Goal: Task Accomplishment & Management: Complete application form

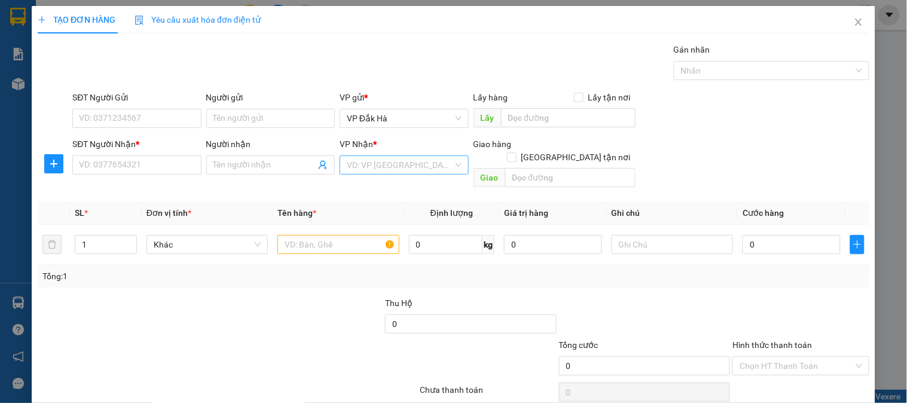
click at [374, 164] on input "search" at bounding box center [400, 165] width 106 height 18
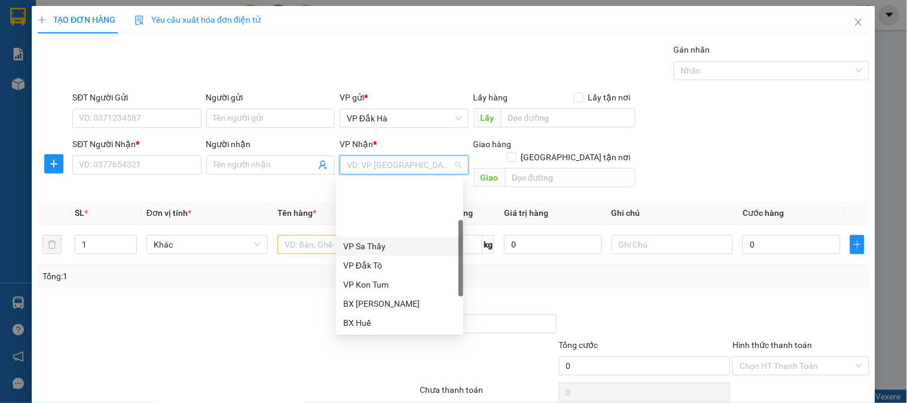
scroll to position [66, 0]
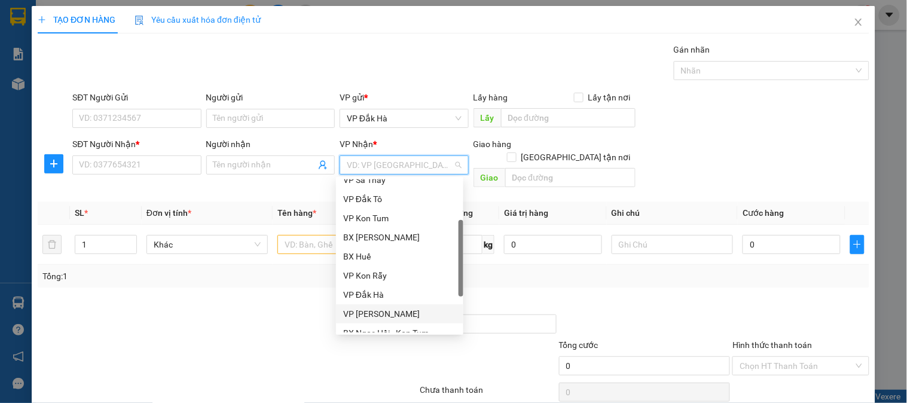
click at [391, 309] on div "VP [PERSON_NAME]" at bounding box center [399, 313] width 113 height 13
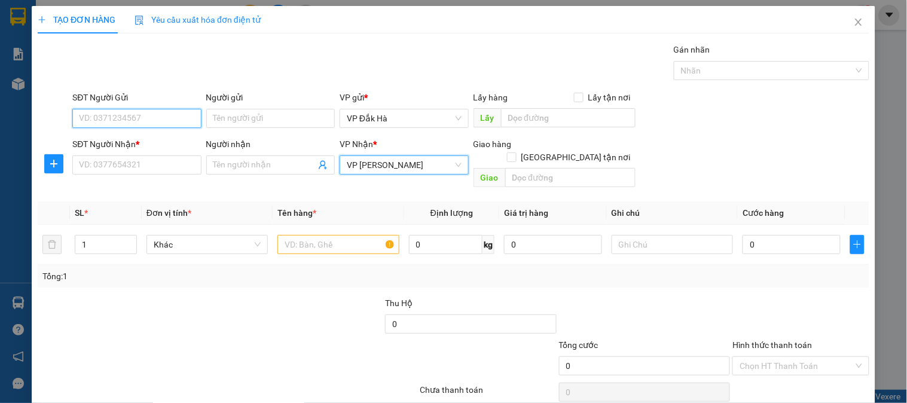
click at [176, 117] on input "SĐT Người Gửi" at bounding box center [136, 118] width 128 height 19
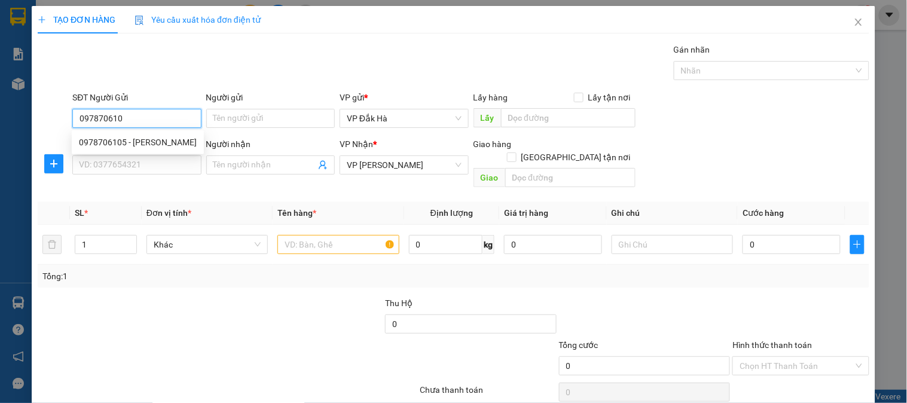
type input "0978706105"
click at [173, 146] on div "0978706105 - [PERSON_NAME]" at bounding box center [138, 142] width 118 height 13
type input "[PERSON_NAME]"
type input "80.000"
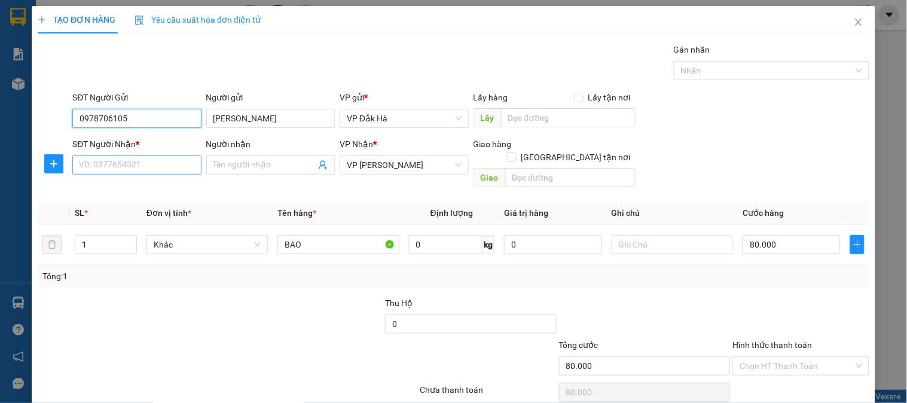
type input "0978706105"
click at [145, 163] on input "SĐT Người Nhận *" at bounding box center [136, 164] width 128 height 19
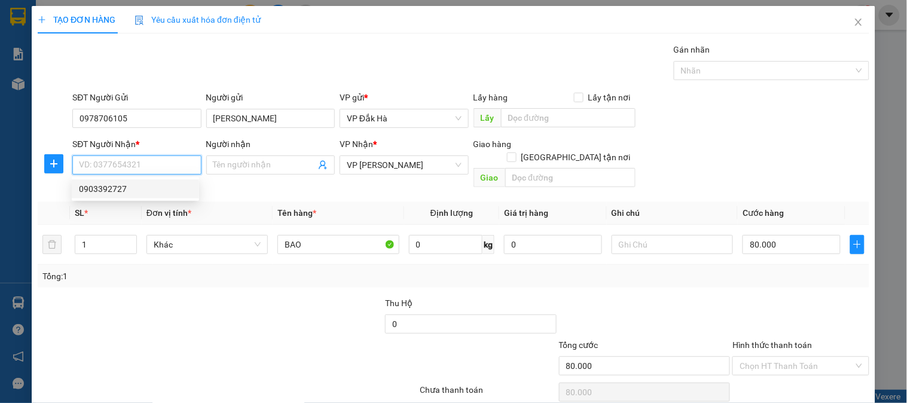
click at [133, 191] on div "0903392727" at bounding box center [135, 188] width 113 height 13
type input "0903392727"
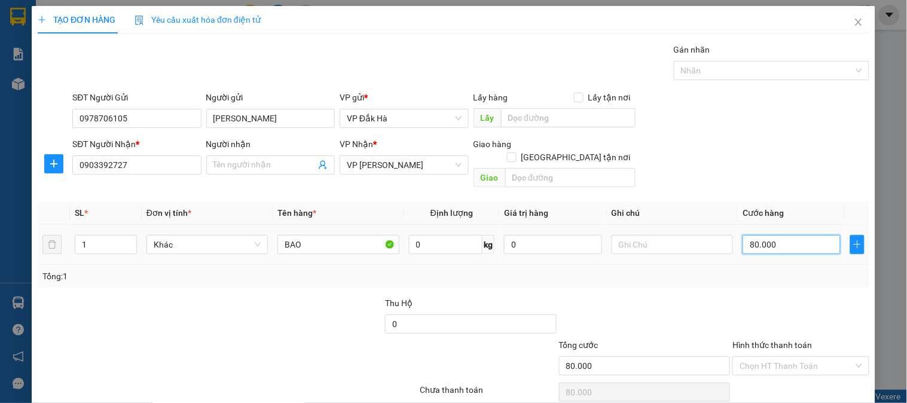
click at [769, 238] on input "80.000" at bounding box center [791, 244] width 98 height 19
type input "1"
type input "10"
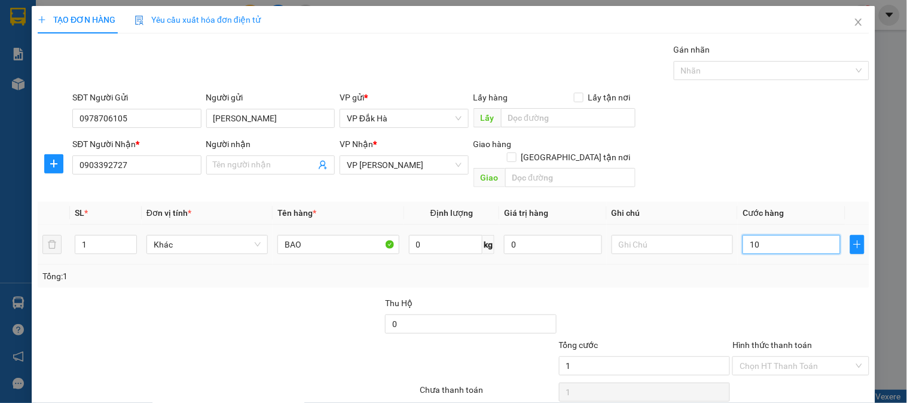
type input "10"
type input "100"
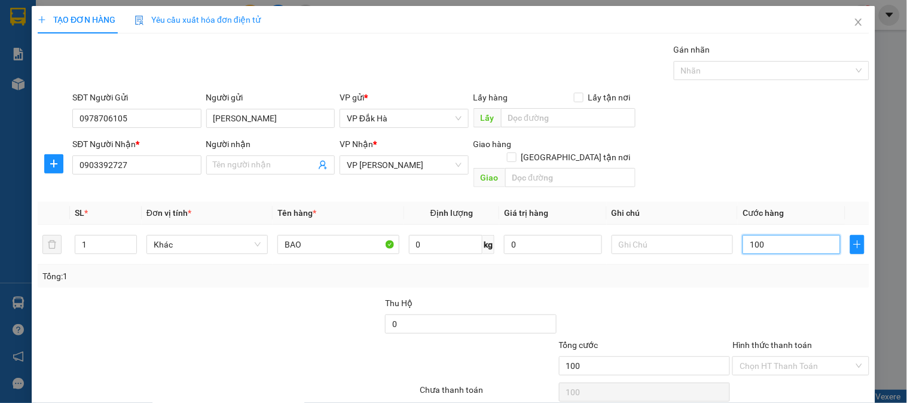
type input "100"
type input "100.000"
click at [678, 270] on div "Tổng: 1" at bounding box center [453, 276] width 822 height 13
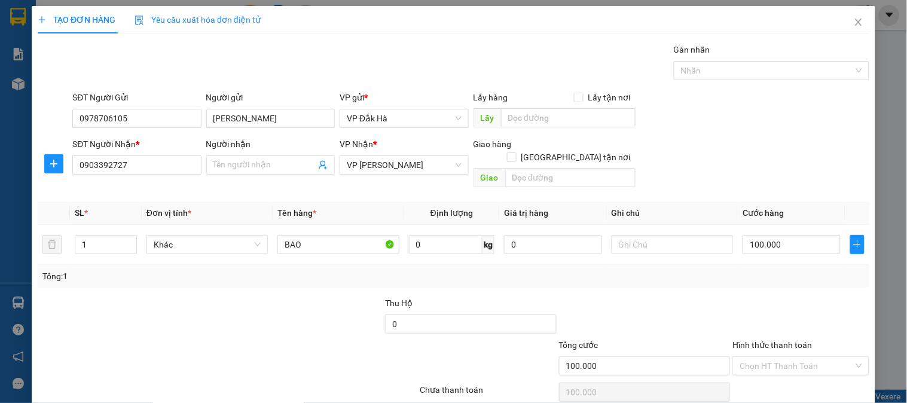
scroll to position [39, 0]
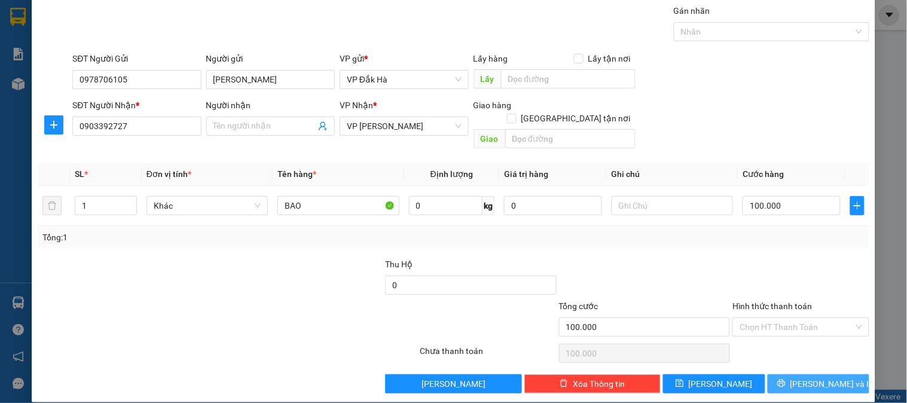
click at [800, 377] on span "[PERSON_NAME] và In" at bounding box center [832, 383] width 84 height 13
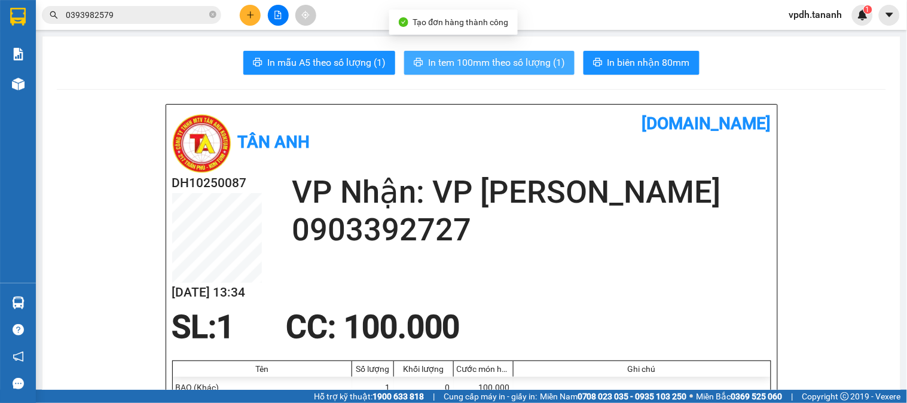
click at [491, 57] on span "In tem 100mm theo số lượng (1)" at bounding box center [496, 62] width 137 height 15
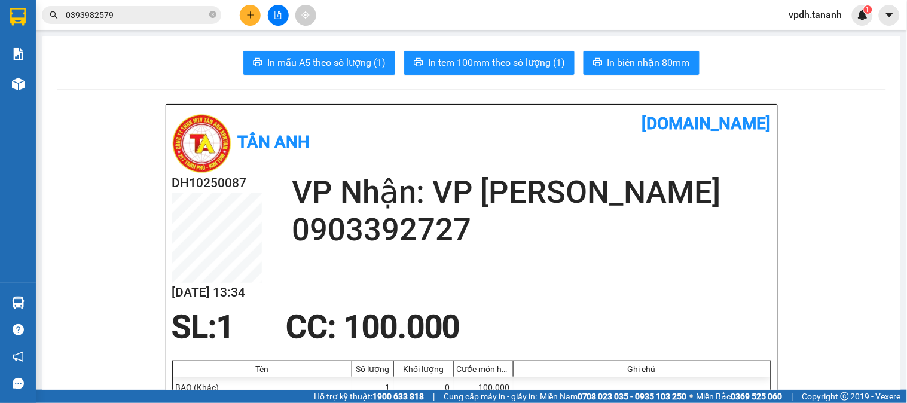
click at [255, 17] on button at bounding box center [250, 15] width 21 height 21
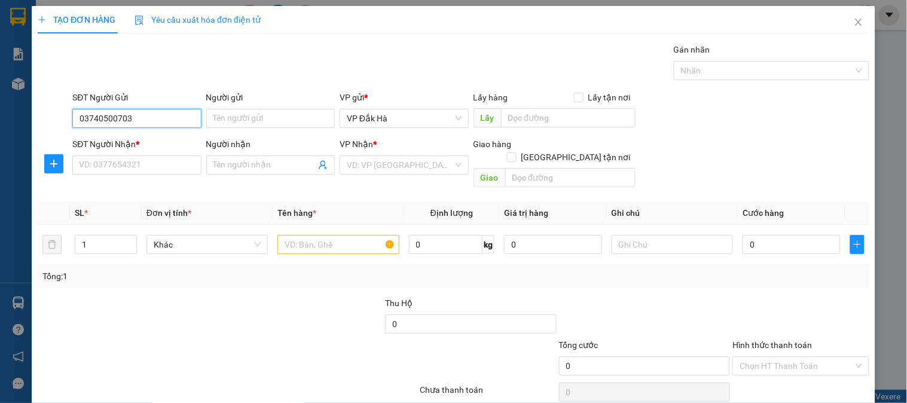
click at [103, 121] on input "03740500703" at bounding box center [136, 118] width 128 height 19
click at [114, 121] on input "03748500703" at bounding box center [136, 118] width 128 height 19
type input "0374850703"
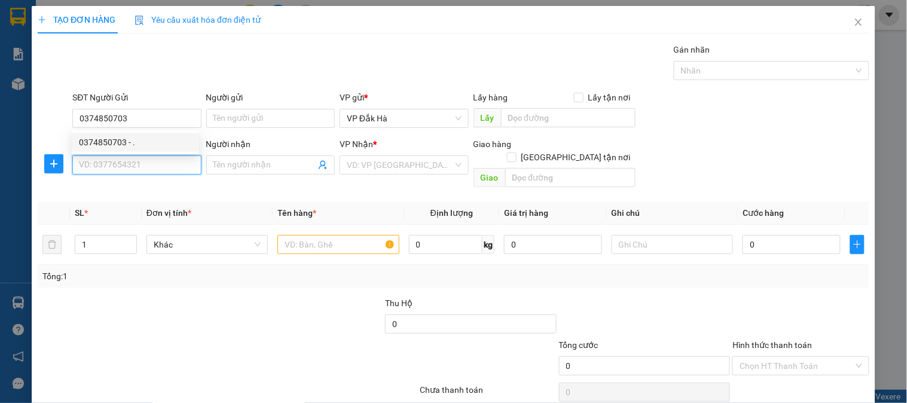
click at [123, 174] on input "SĐT Người Nhận *" at bounding box center [136, 164] width 128 height 19
click at [123, 170] on input "SĐT Người Nhận *" at bounding box center [136, 164] width 128 height 19
type input "0938243975"
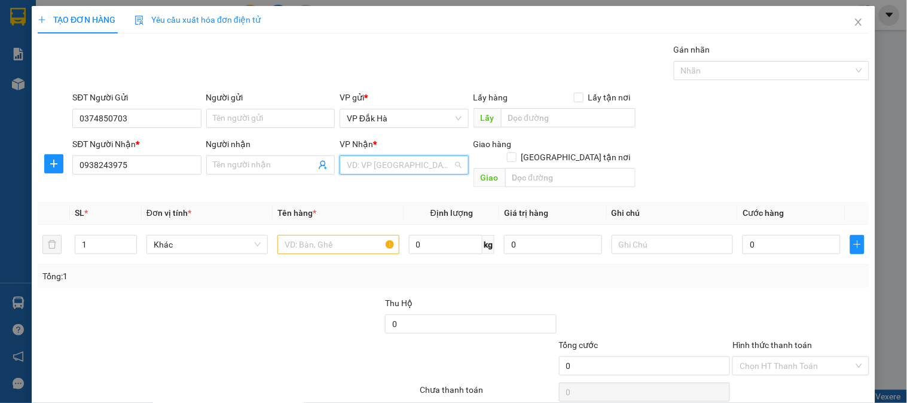
click at [405, 166] on input "search" at bounding box center [400, 165] width 106 height 18
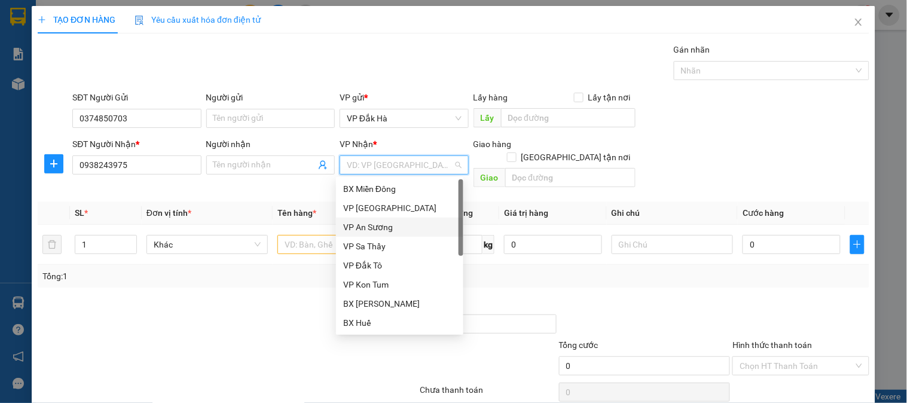
click at [391, 226] on div "VP An Sương" at bounding box center [399, 227] width 113 height 13
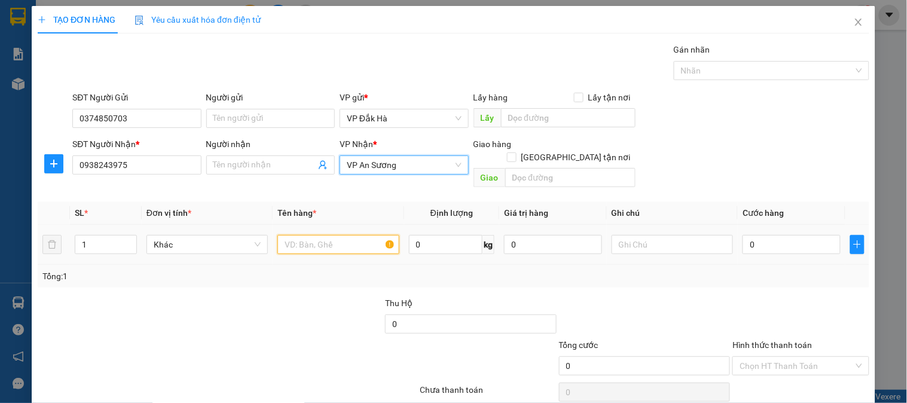
click at [320, 237] on input "text" at bounding box center [337, 244] width 121 height 19
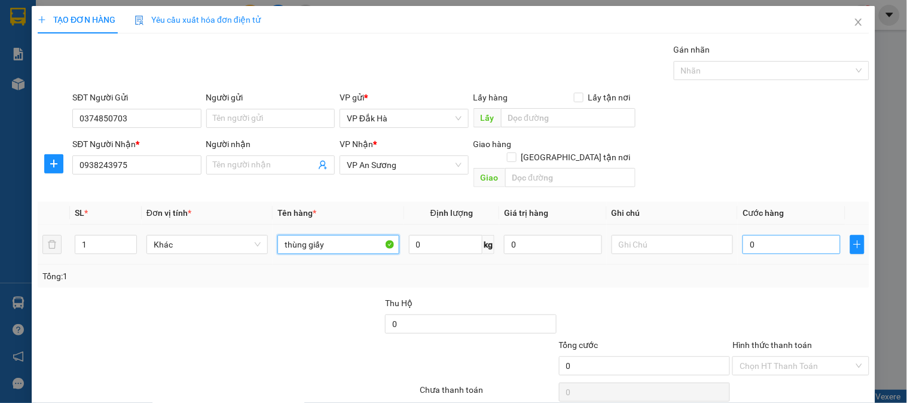
type input "thùng giấy"
click at [776, 235] on input "0" at bounding box center [791, 244] width 98 height 19
type input "5"
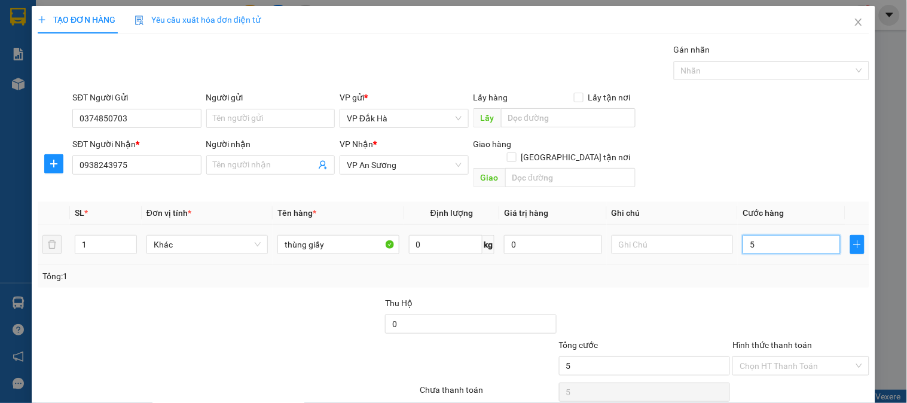
type input "50"
click at [742, 340] on label "Hình thức thanh toán" at bounding box center [771, 345] width 79 height 10
click at [742, 357] on input "Hình thức thanh toán" at bounding box center [796, 366] width 114 height 18
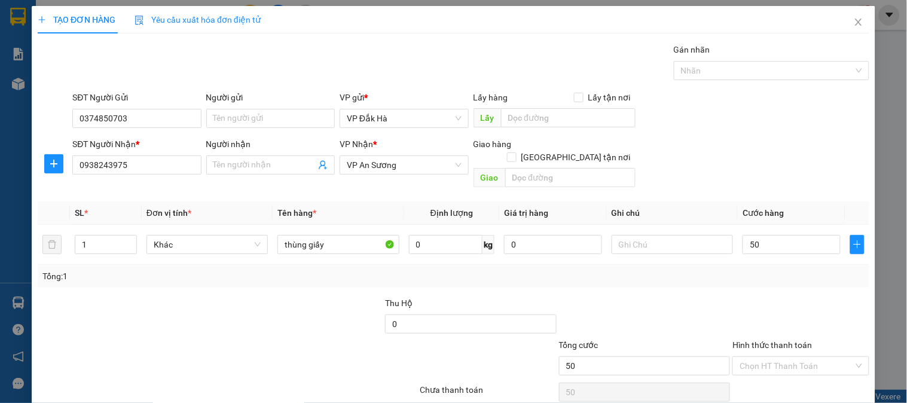
type input "50.000"
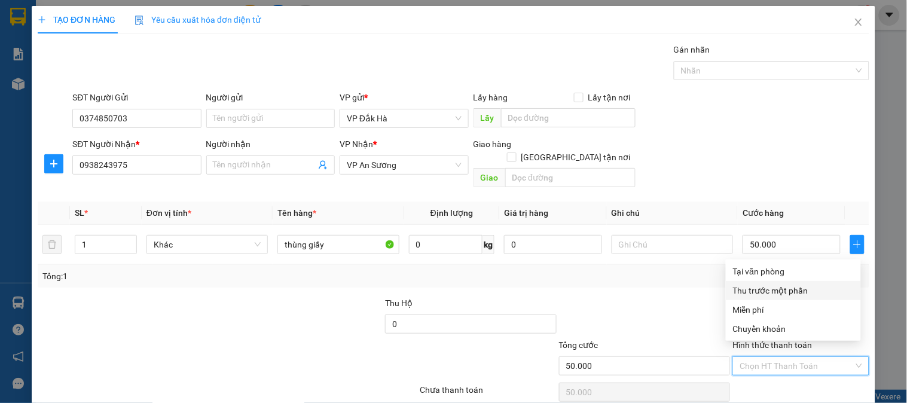
click at [647, 279] on div "Transit Pickup Surcharge Ids Transit Deliver Surcharge Ids Transit Deliver Surc…" at bounding box center [453, 237] width 831 height 389
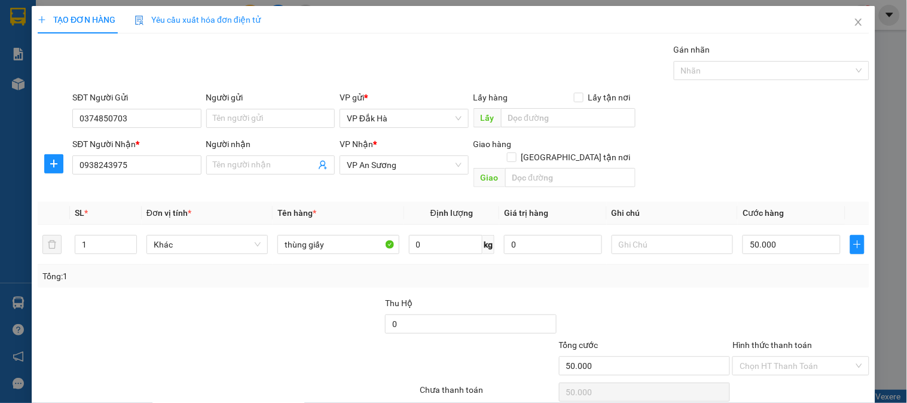
click at [742, 339] on div "Hình thức thanh toán" at bounding box center [800, 347] width 136 height 18
click at [752, 357] on input "Hình thức thanh toán" at bounding box center [796, 366] width 114 height 18
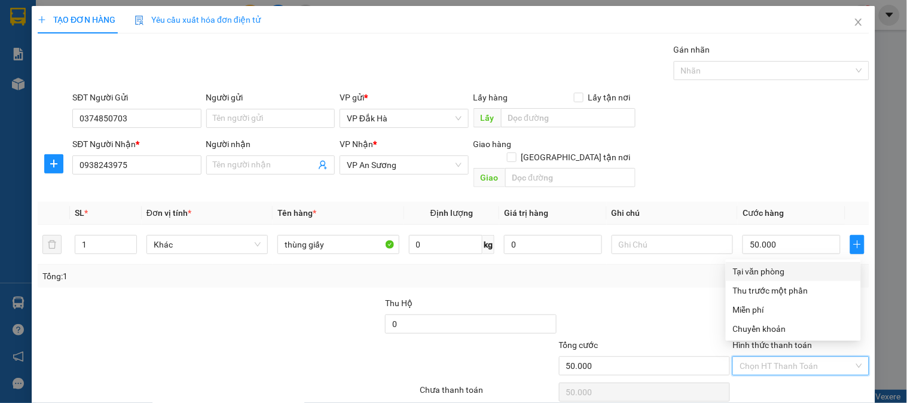
drag, startPoint x: 757, startPoint y: 269, endPoint x: 723, endPoint y: 267, distance: 33.6
click at [756, 269] on div "Tại văn phòng" at bounding box center [793, 271] width 121 height 13
type input "0"
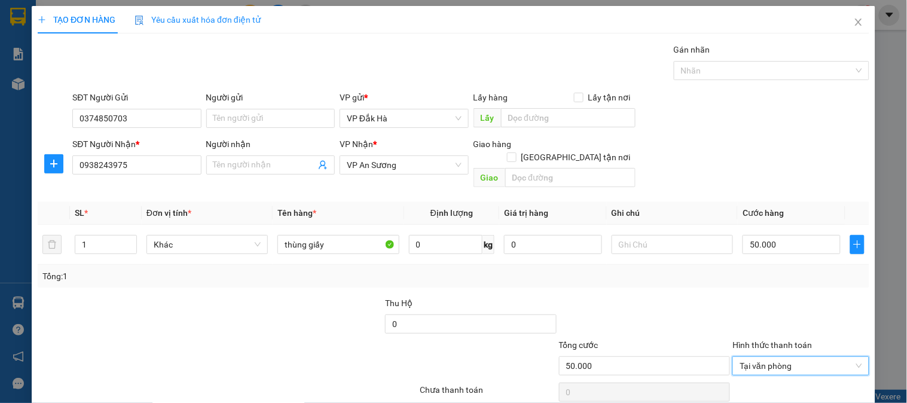
click at [668, 270] on div "Tổng: 1" at bounding box center [453, 276] width 822 height 13
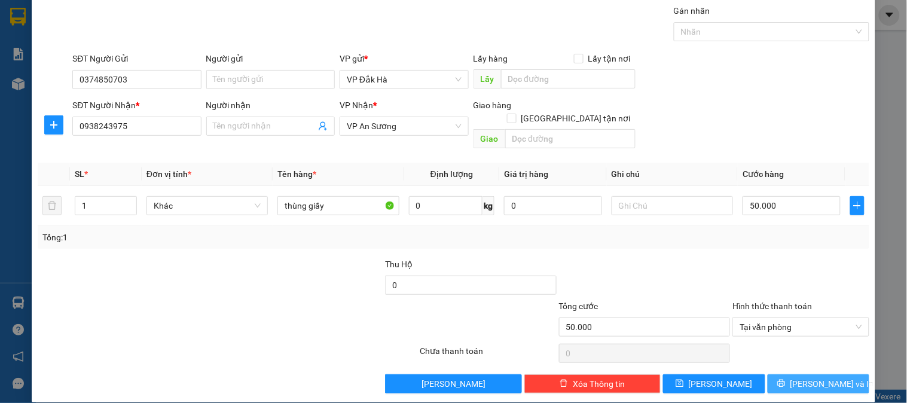
click at [810, 377] on span "[PERSON_NAME] và In" at bounding box center [832, 383] width 84 height 13
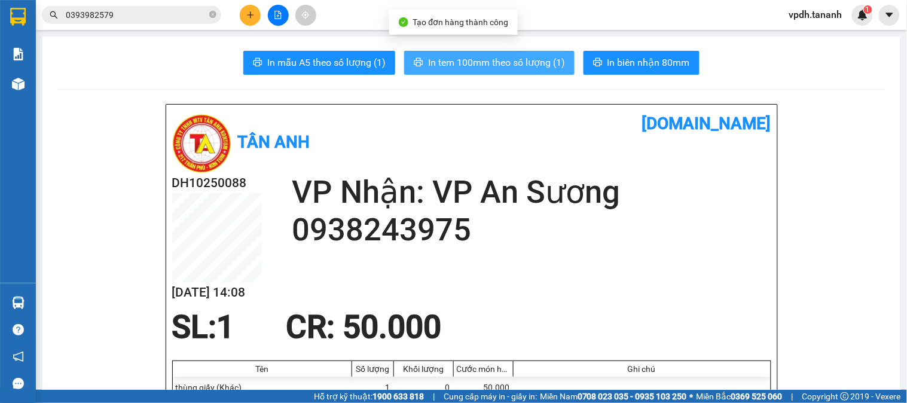
click at [509, 69] on span "In tem 100mm theo số lượng (1)" at bounding box center [496, 62] width 137 height 15
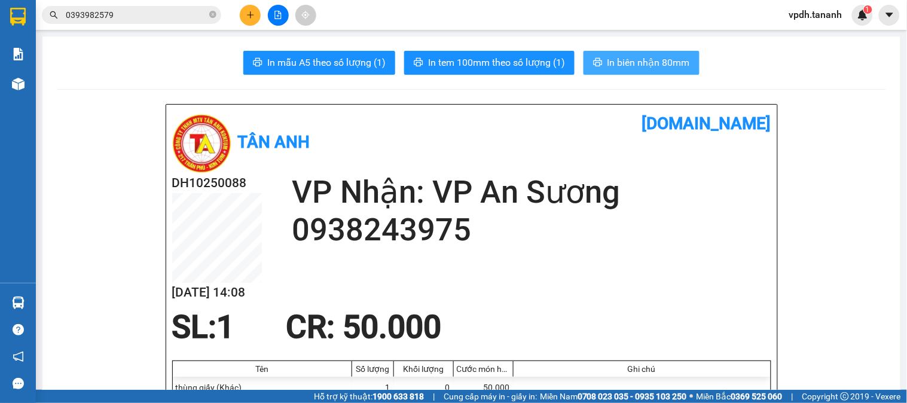
click at [622, 63] on span "In biên nhận 80mm" at bounding box center [648, 62] width 82 height 15
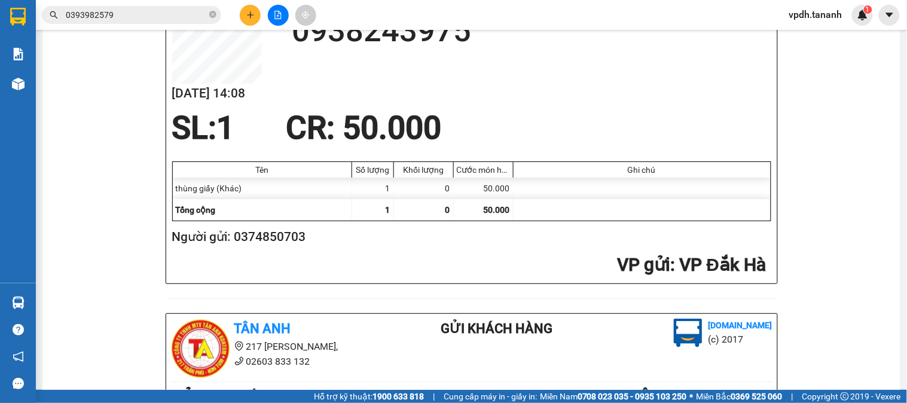
scroll to position [332, 0]
